Goal: Transaction & Acquisition: Download file/media

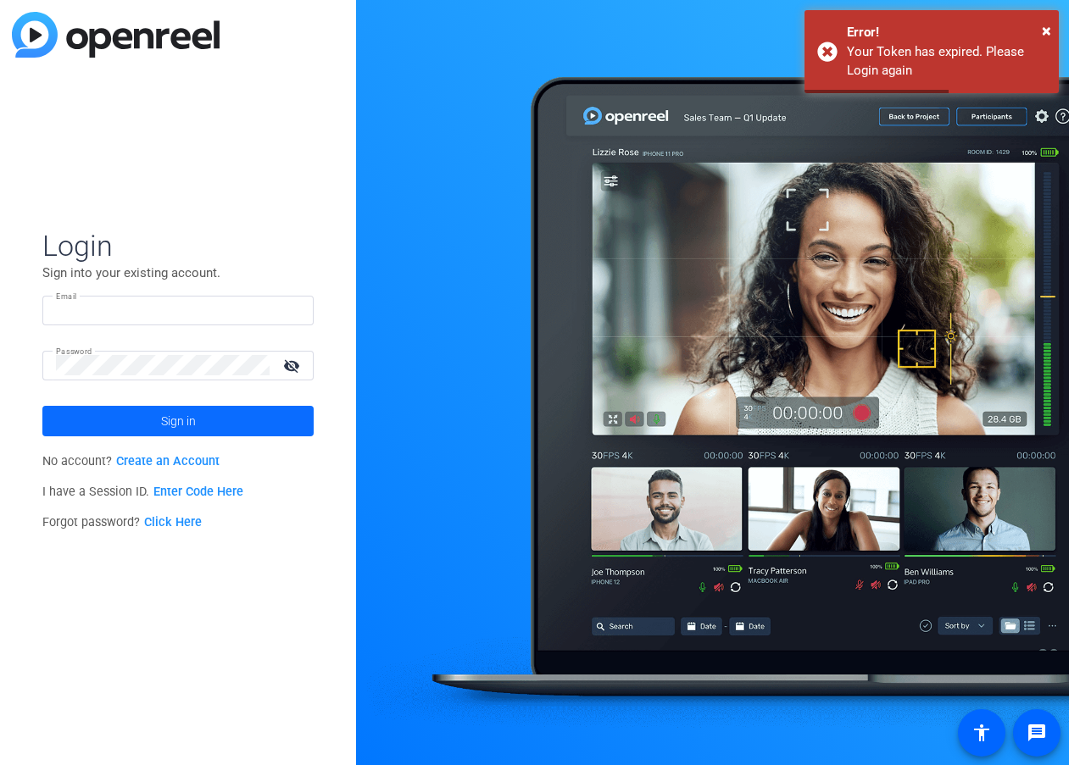
type input "[EMAIL_ADDRESS][DOMAIN_NAME]"
click at [204, 415] on span at bounding box center [177, 421] width 271 height 41
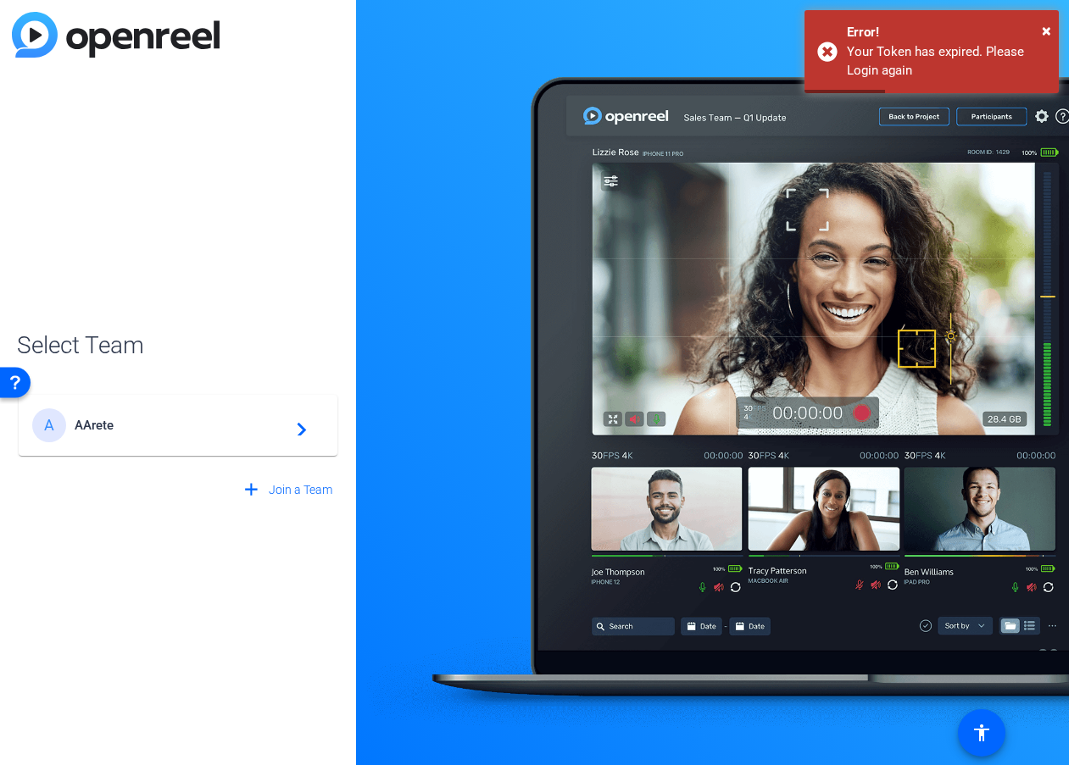
click at [204, 415] on div "A AArete navigate_next" at bounding box center [178, 426] width 292 height 34
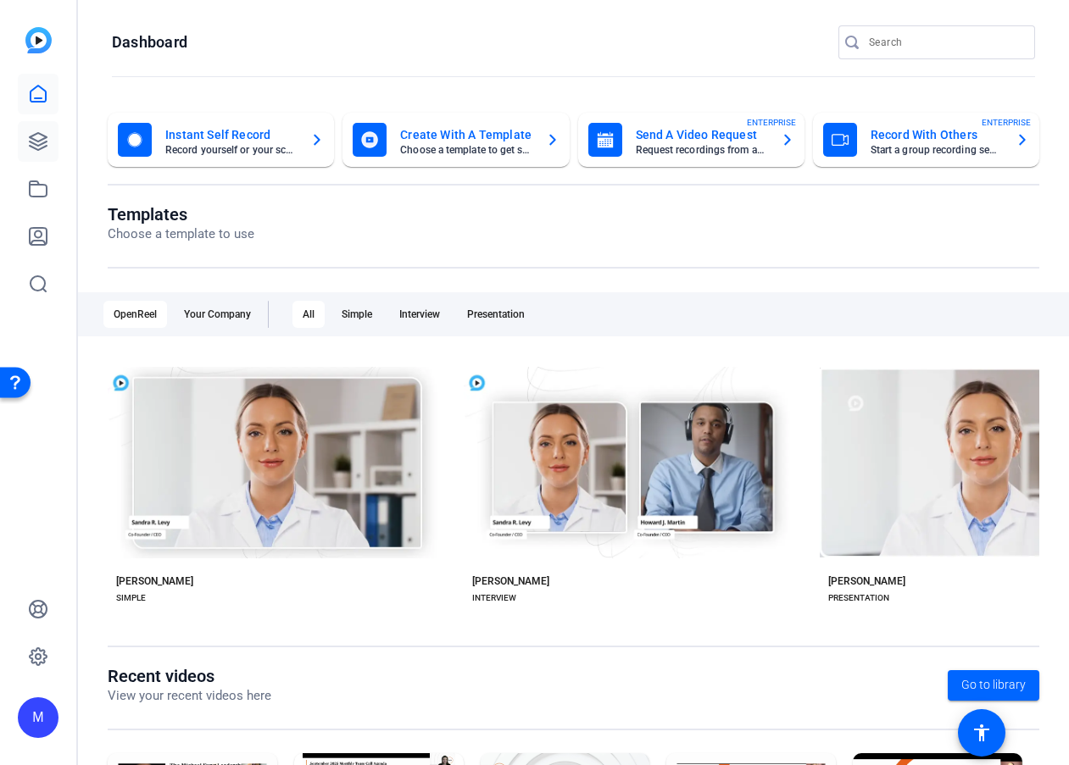
click at [43, 141] on icon at bounding box center [38, 141] width 20 height 20
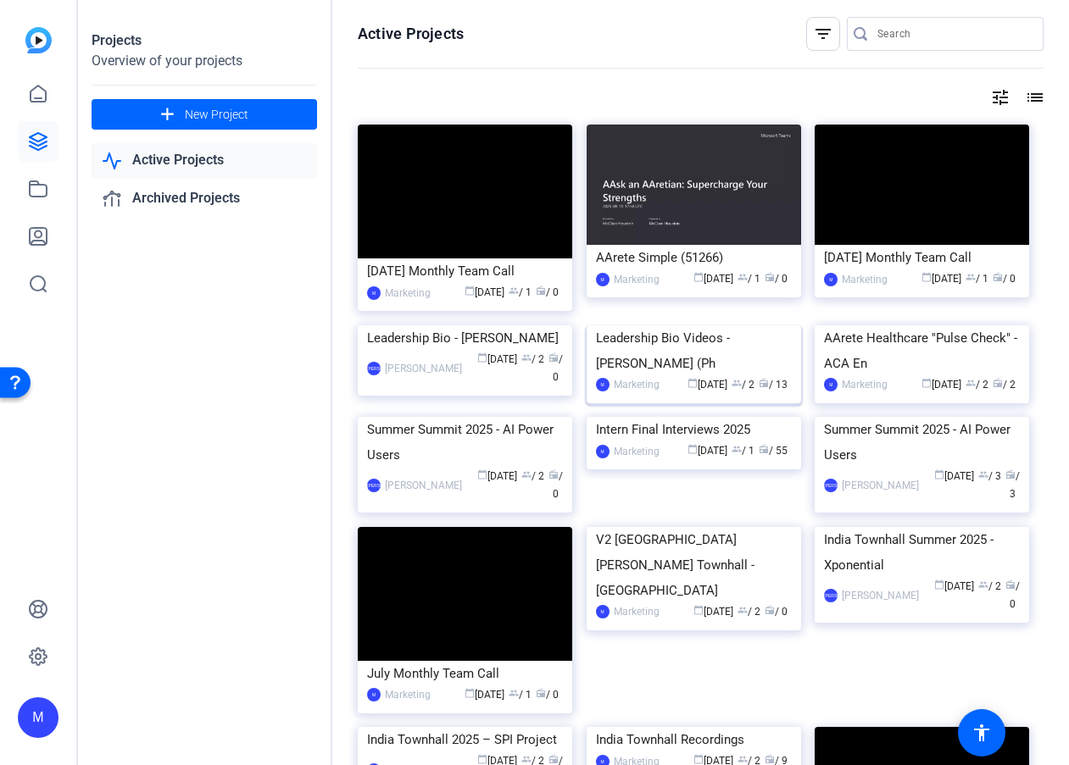
click at [660, 325] on img at bounding box center [693, 325] width 214 height 0
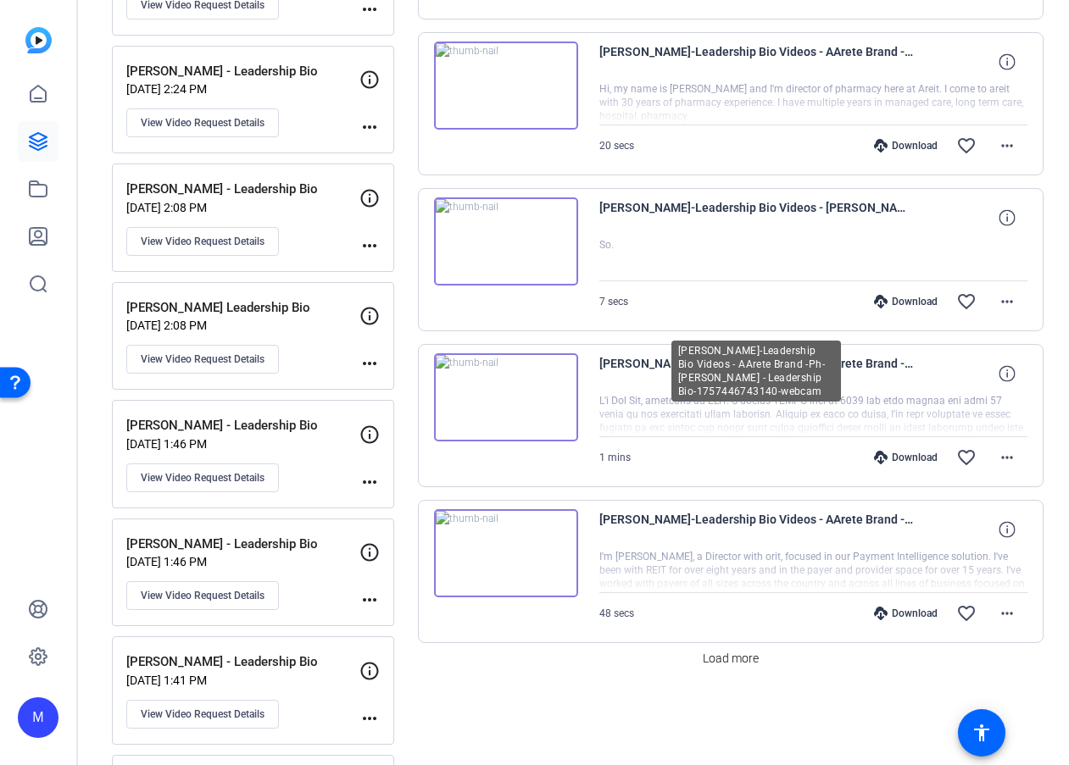
scroll to position [1281, 0]
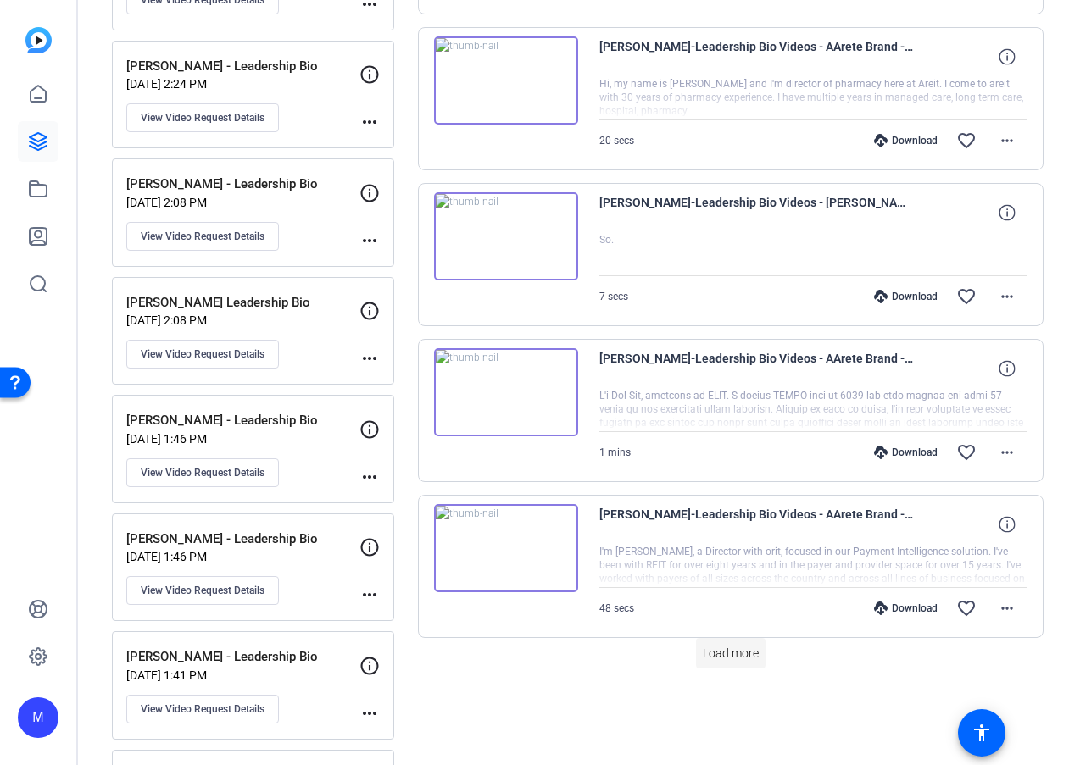
click at [725, 659] on span "Load more" at bounding box center [731, 654] width 56 height 18
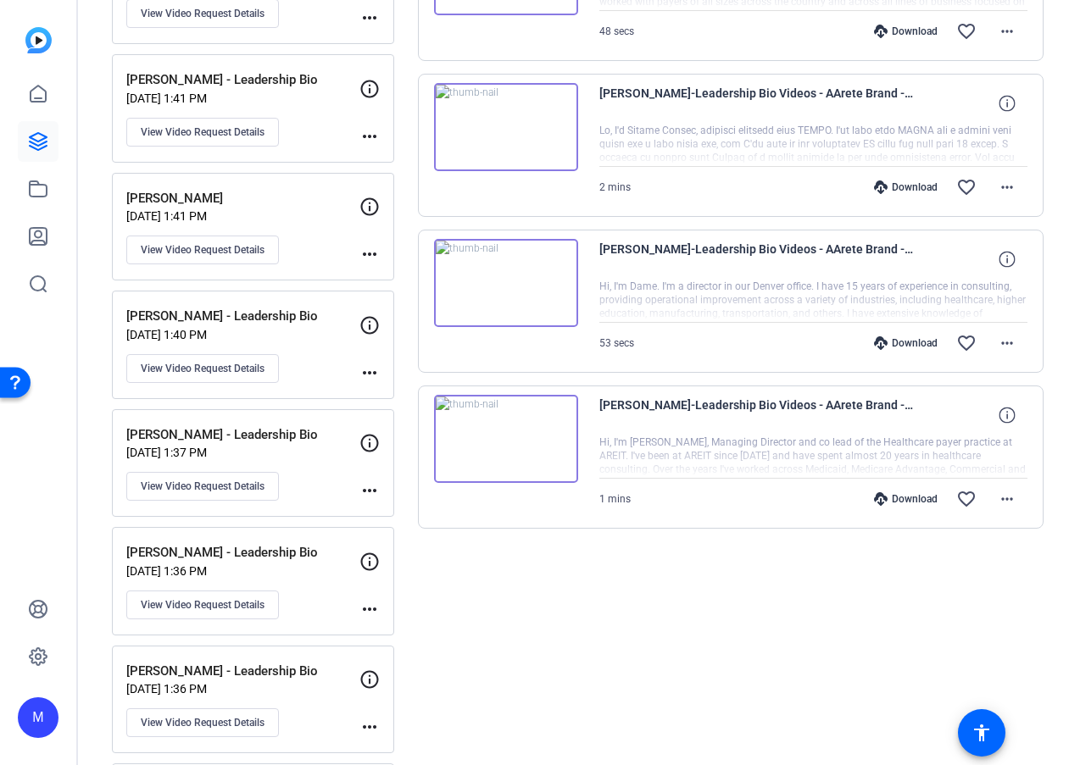
scroll to position [1862, 0]
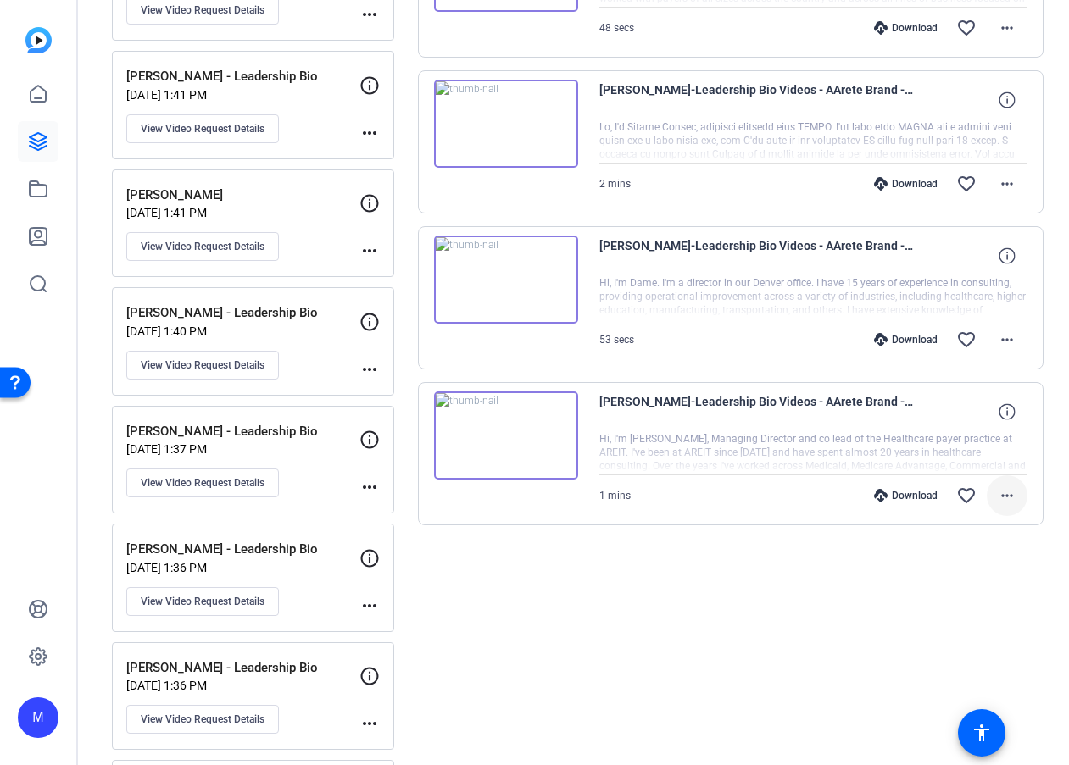
click at [1009, 495] on mat-icon "more_horiz" at bounding box center [1007, 496] width 20 height 20
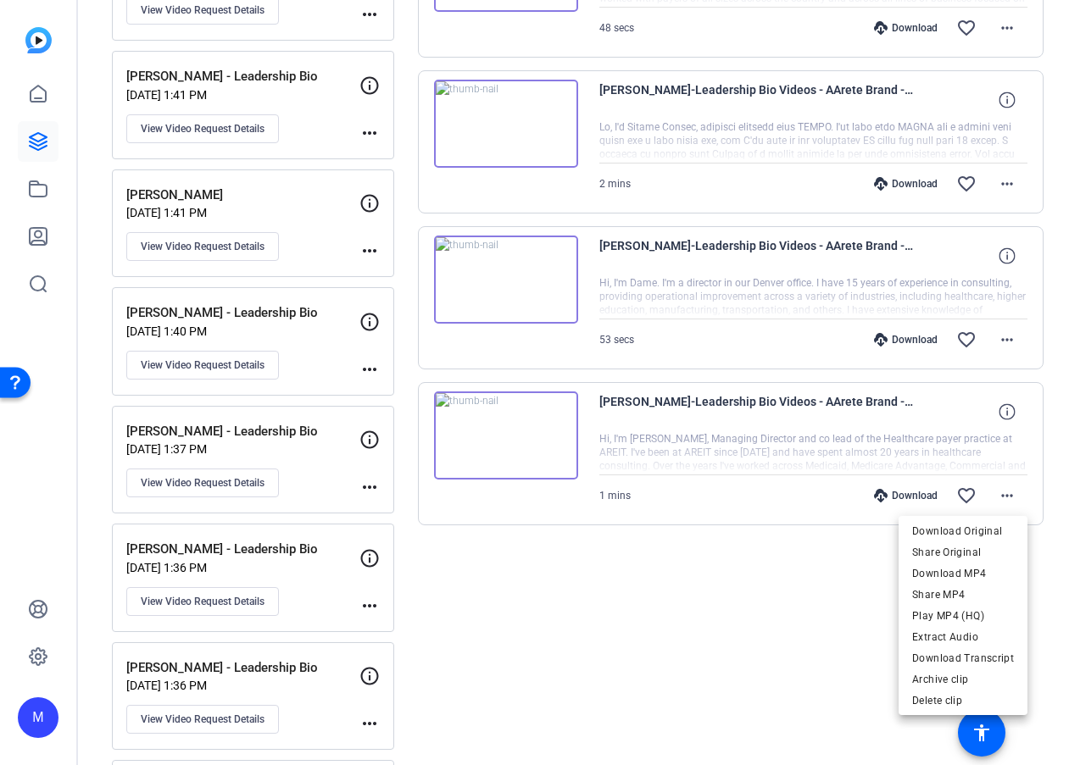
click at [920, 495] on div at bounding box center [534, 382] width 1069 height 765
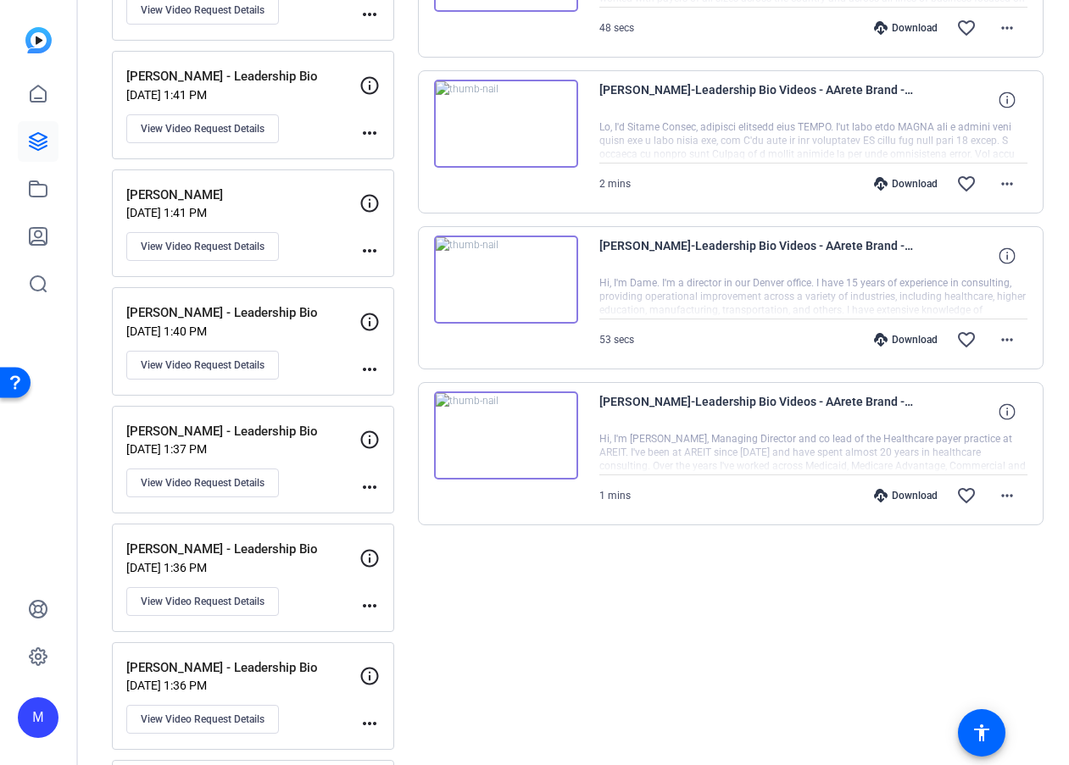
click at [901, 490] on div "Download" at bounding box center [905, 496] width 81 height 14
click at [1016, 490] on mat-icon "more_horiz" at bounding box center [1007, 496] width 20 height 20
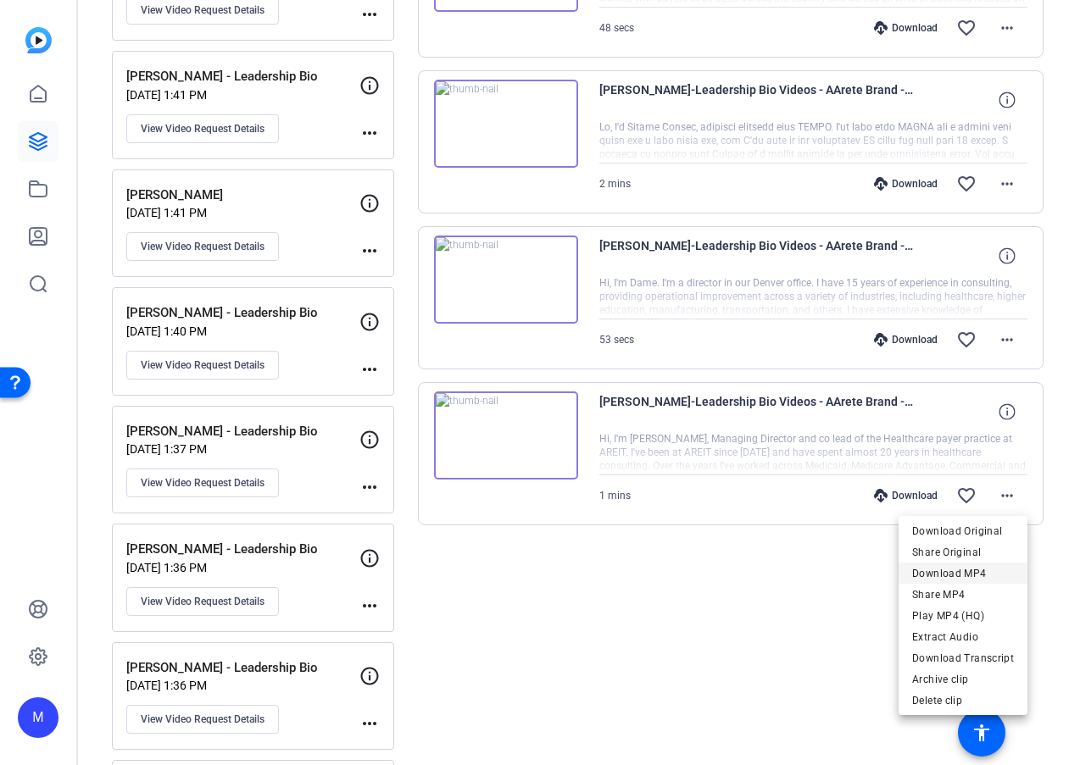
click at [976, 572] on span "Download MP4" at bounding box center [963, 574] width 102 height 20
